Goal: Information Seeking & Learning: Learn about a topic

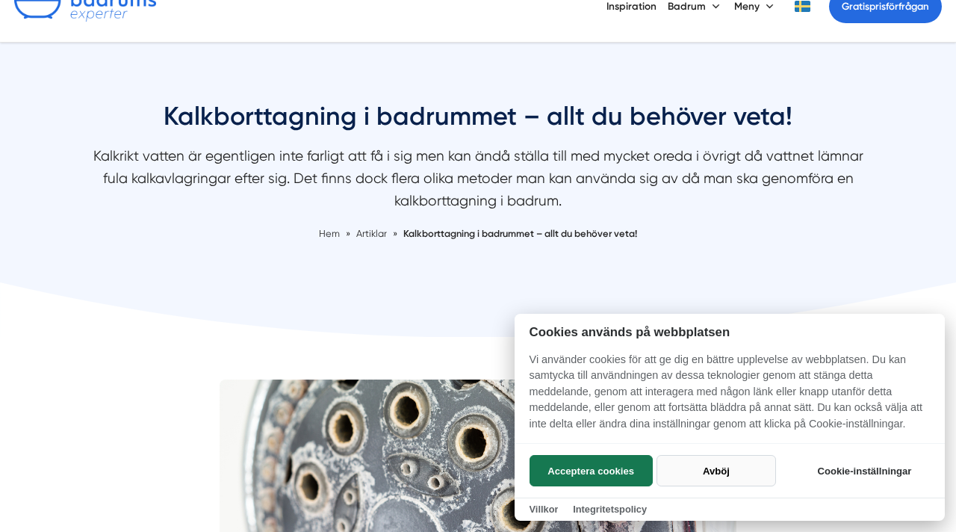
click at [712, 471] on button "Avböj" at bounding box center [715, 470] width 119 height 31
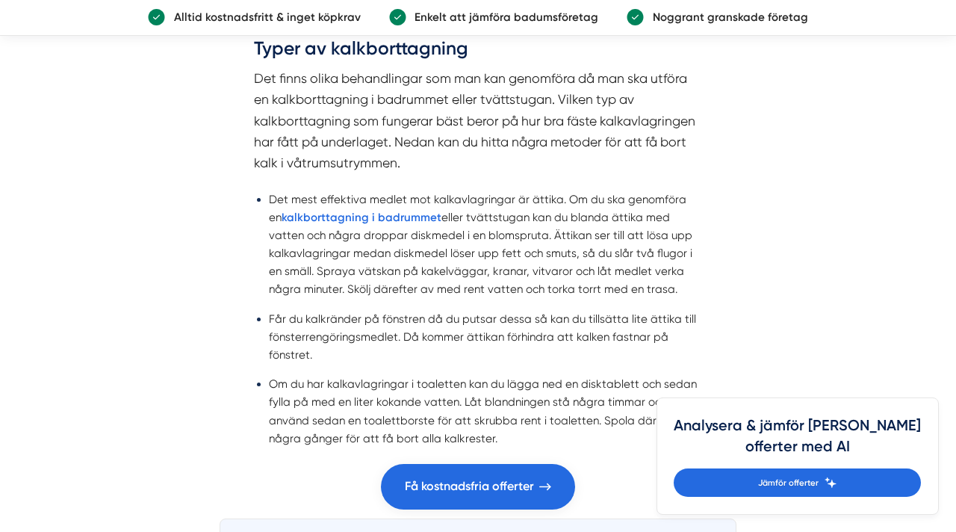
scroll to position [1706, 0]
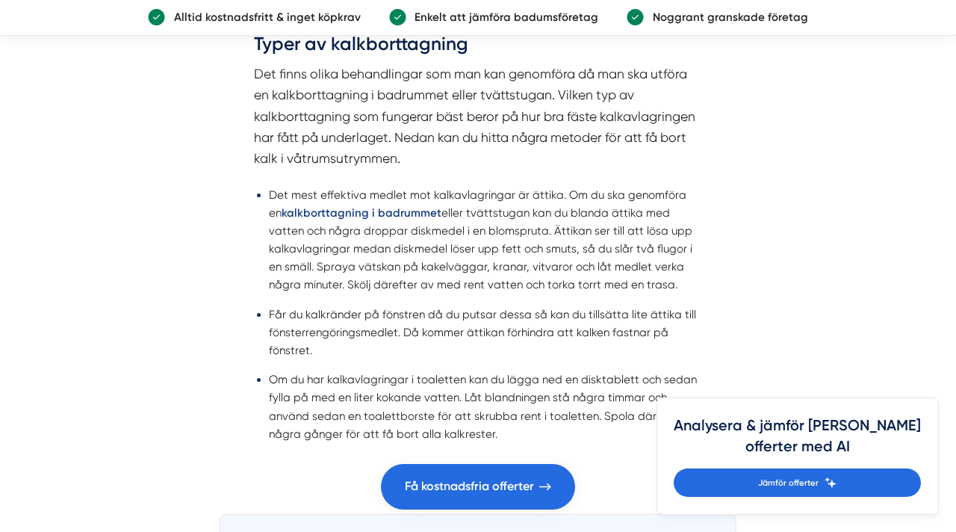
click at [381, 206] on strong "kalkborttagning i badrummet" at bounding box center [362, 212] width 160 height 13
click at [385, 206] on strong "kalkborttagning i badrummet" at bounding box center [362, 212] width 160 height 13
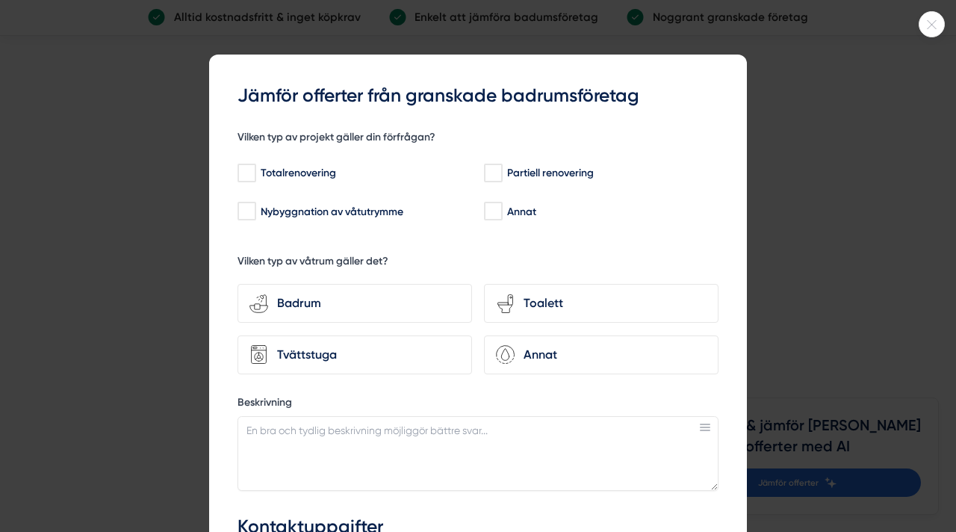
scroll to position [2087, 0]
click at [942, 22] on icon at bounding box center [931, 24] width 25 height 9
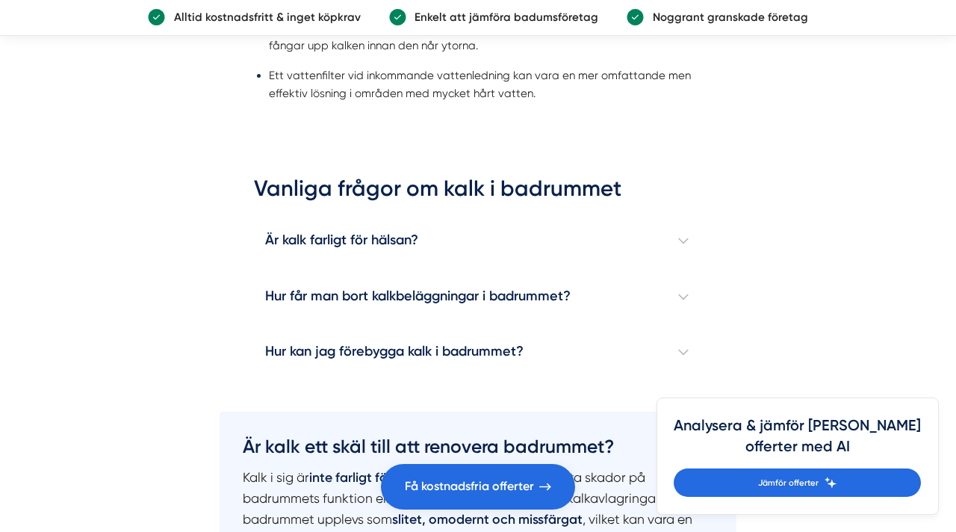
scroll to position [2379, 0]
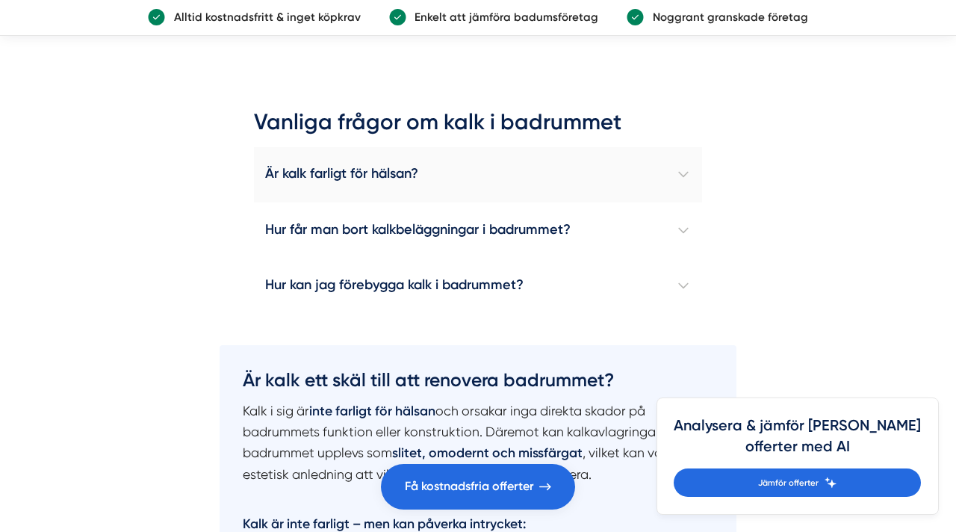
click at [352, 184] on h4 "Är kalk farligt för hälsan?" at bounding box center [478, 175] width 448 height 56
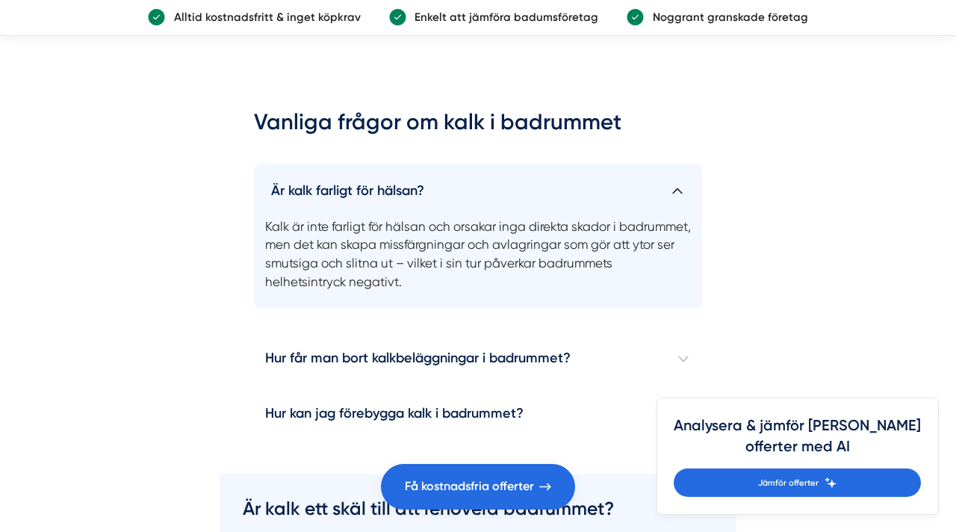
click at [406, 185] on h4 "Är kalk farligt för hälsan?" at bounding box center [478, 185] width 448 height 43
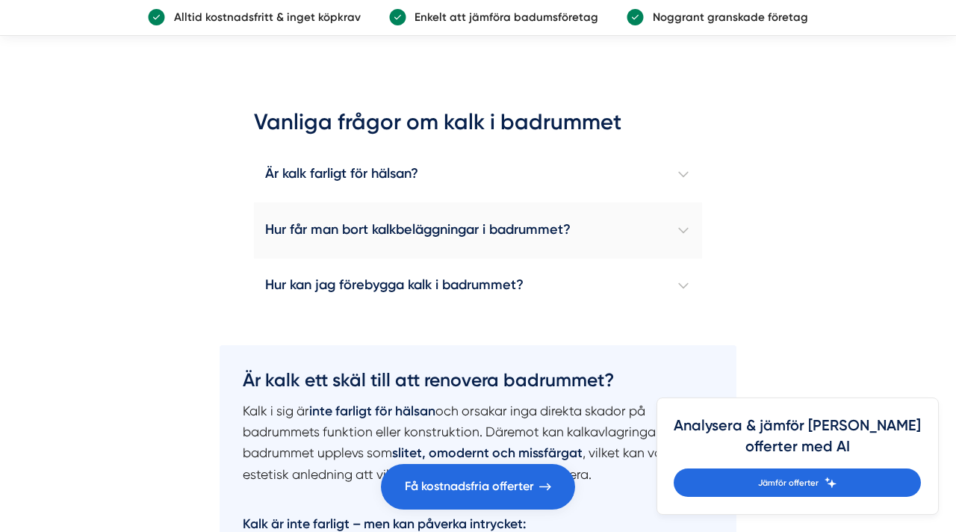
click at [406, 226] on h4 "Hur får man bort kalkbeläggningar i badrummet?" at bounding box center [478, 230] width 448 height 56
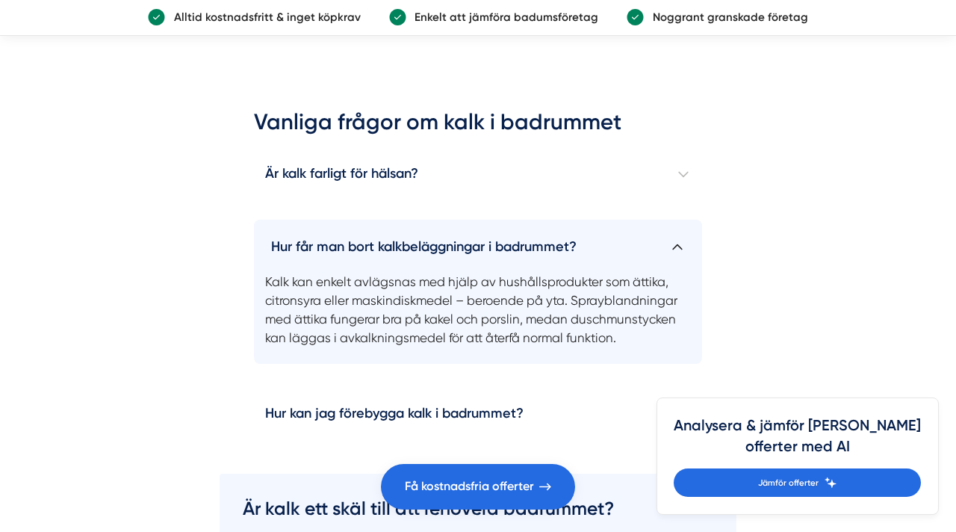
click at [406, 226] on h4 "Hur får man bort kalkbeläggningar i badrummet?" at bounding box center [478, 241] width 448 height 43
